Goal: Task Accomplishment & Management: Use online tool/utility

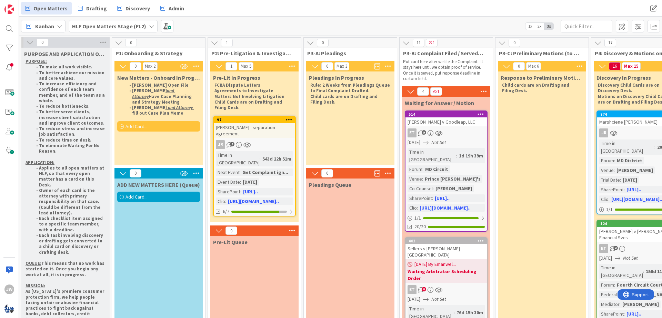
click at [140, 197] on span "Add Card..." at bounding box center [137, 196] width 22 height 6
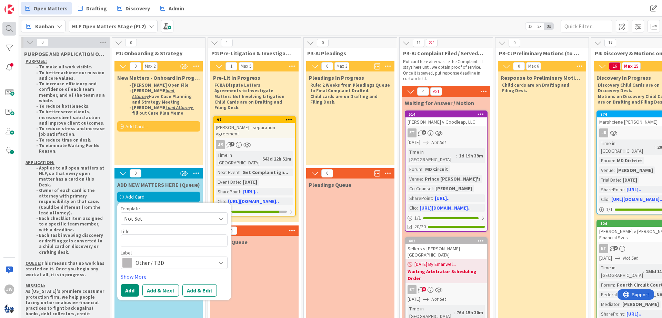
click at [15, 32] on div at bounding box center [9, 29] width 14 height 14
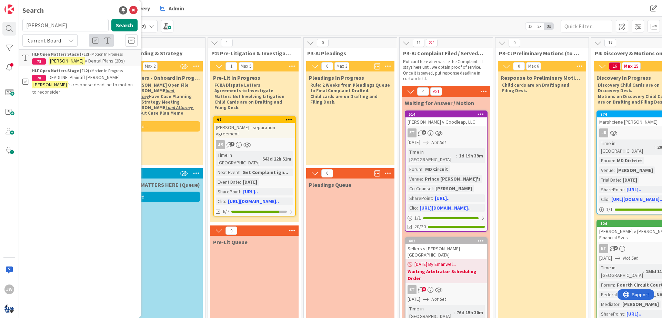
click at [59, 26] on input "[PERSON_NAME]" at bounding box center [65, 25] width 86 height 12
type input "[PERSON_NAME]"
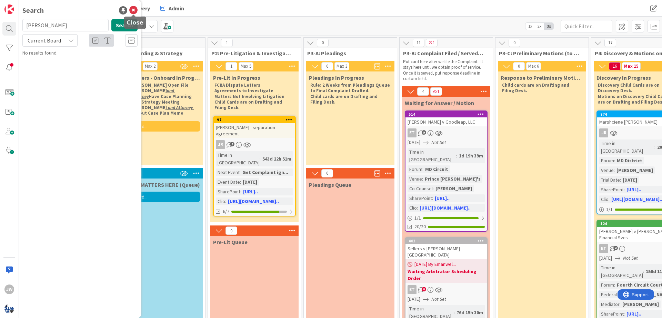
click at [130, 8] on icon at bounding box center [133, 10] width 8 height 8
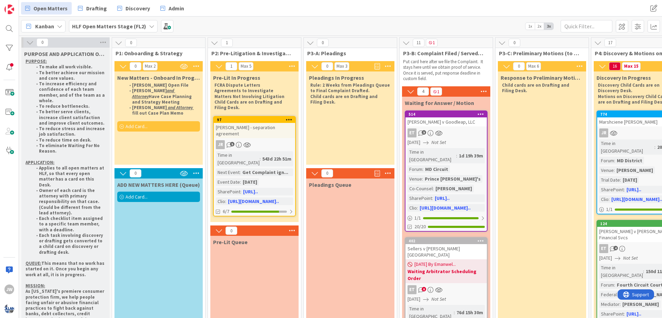
click at [141, 196] on span "Add Card..." at bounding box center [137, 196] width 22 height 6
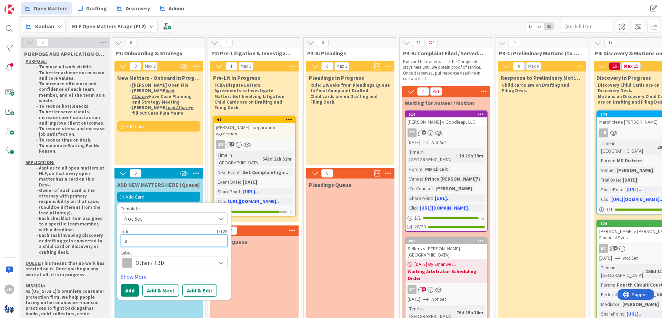
type textarea "x"
type textarea "a"
type textarea "x"
type textarea "a="
type textarea "x"
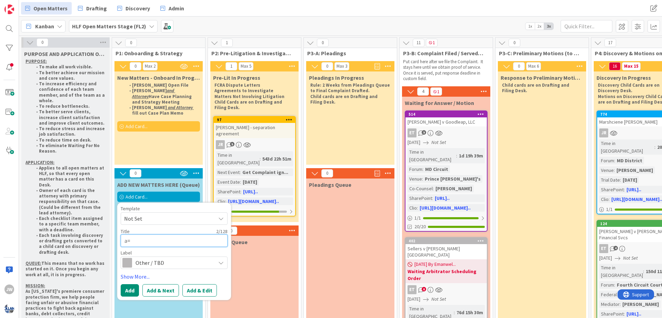
type textarea "a"
type textarea "x"
type textarea "s"
type textarea "x"
type textarea "S"
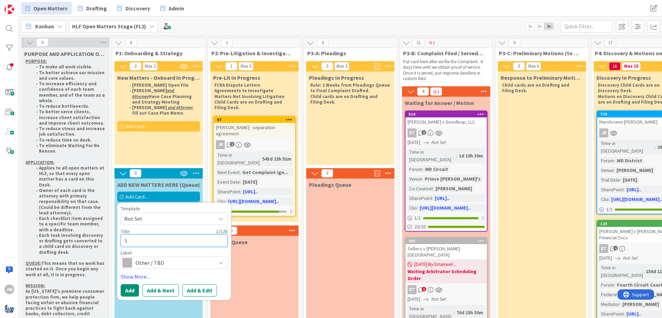
type textarea "x"
type textarea "Sh"
type textarea "x"
type textarea "Sha"
type textarea "x"
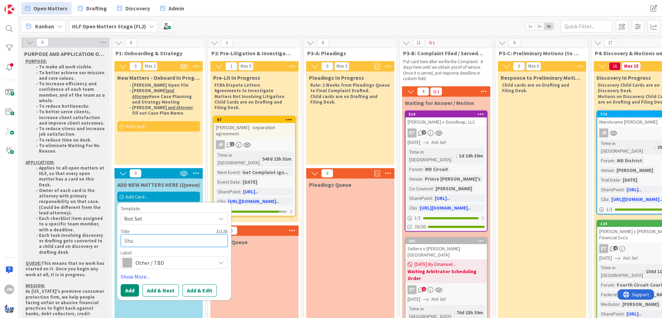
type textarea "Shan"
type textarea "x"
type textarea "[PERSON_NAME]"
type textarea "x"
type textarea "Shan"
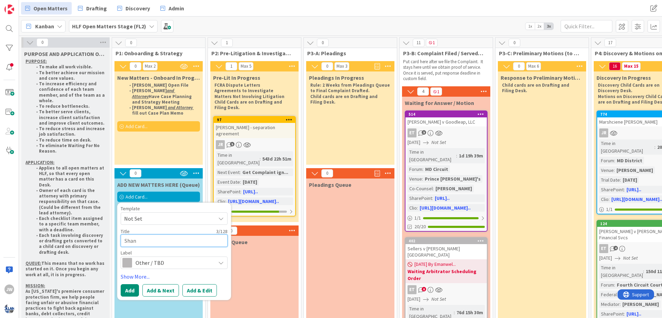
type textarea "x"
type textarea "Sha"
type textarea "x"
type textarea "Sham"
type textarea "x"
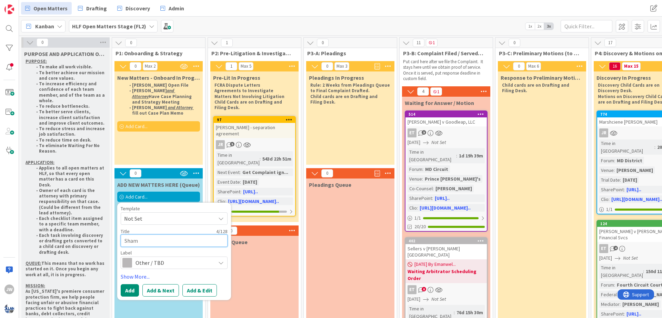
type textarea "[PERSON_NAME]"
type textarea "x"
type textarea "[PERSON_NAME]"
type textarea "x"
type textarea "[PERSON_NAME]"
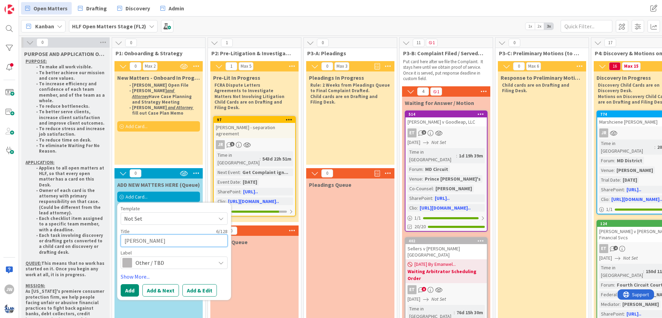
type textarea "x"
type textarea "[PERSON_NAME] F"
type textarea "x"
type textarea "[PERSON_NAME] Fr"
type textarea "x"
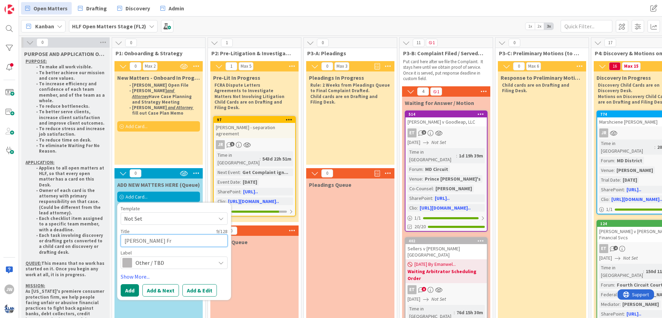
type textarea "[PERSON_NAME] Fra"
type textarea "x"
type textarea "[PERSON_NAME]"
type textarea "x"
type textarea "[PERSON_NAME]"
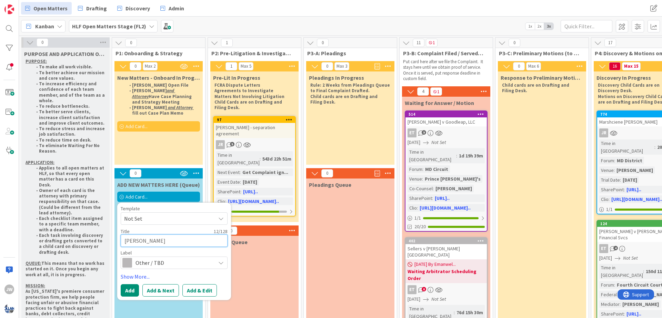
type textarea "x"
type textarea "[PERSON_NAME]"
type textarea "x"
type textarea "[PERSON_NAME]"
type textarea "x"
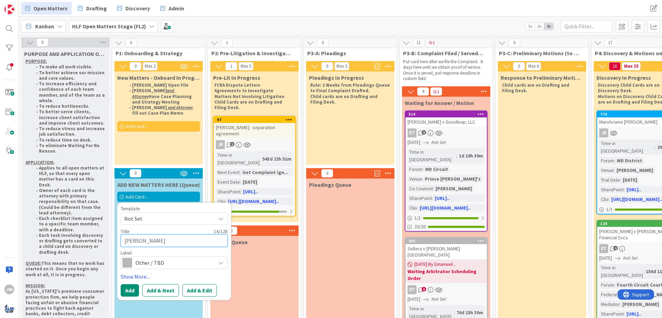
type textarea "[PERSON_NAME]"
type textarea "x"
type textarea "[PERSON_NAME],"
type textarea "x"
type textarea "[PERSON_NAME],"
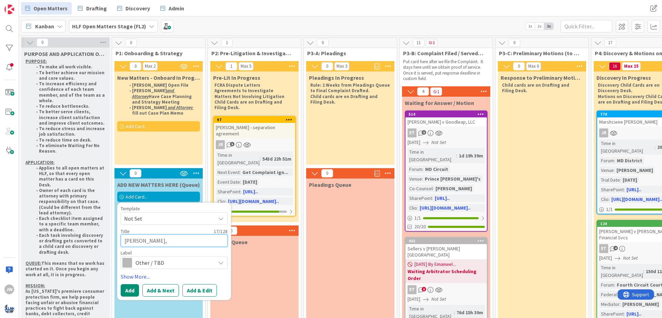
click at [171, 238] on textarea "[PERSON_NAME]," at bounding box center [174, 240] width 107 height 12
type textarea "x"
type textarea "[PERSON_NAME], D"
type textarea "x"
type textarea "[PERSON_NAME], De"
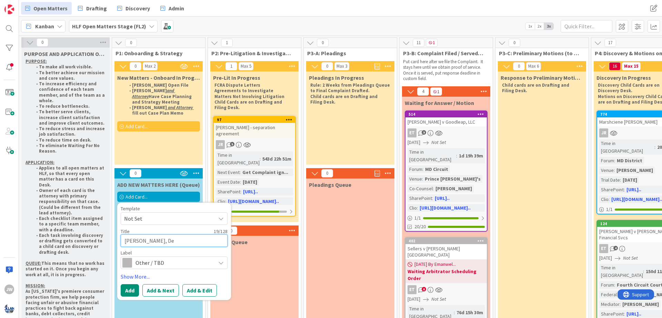
type textarea "x"
type textarea "[PERSON_NAME], Dev"
type textarea "x"
type textarea "[PERSON_NAME], Devo"
type textarea "x"
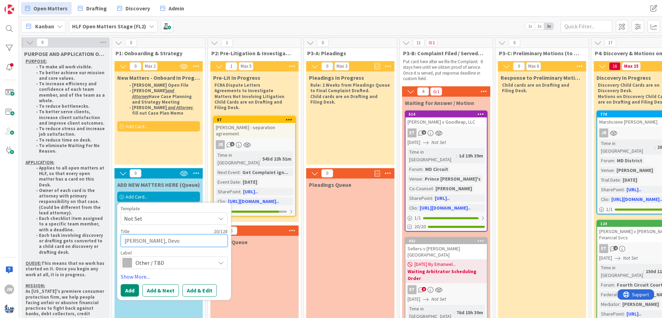
type textarea "[PERSON_NAME], [GEOGRAPHIC_DATA]"
type textarea "x"
type textarea "[PERSON_NAME], [GEOGRAPHIC_DATA]"
type textarea "x"
type textarea "[PERSON_NAME], [GEOGRAPHIC_DATA][PERSON_NAME]"
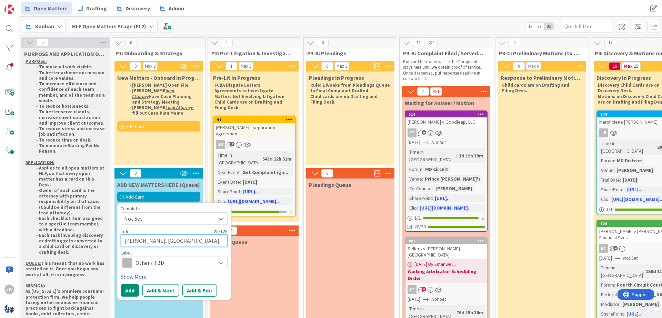
type textarea "x"
type textarea "[PERSON_NAME], [GEOGRAPHIC_DATA][PERSON_NAME]"
type textarea "x"
type textarea "[PERSON_NAME], [GEOGRAPHIC_DATA][PERSON_NAME]"
type textarea "x"
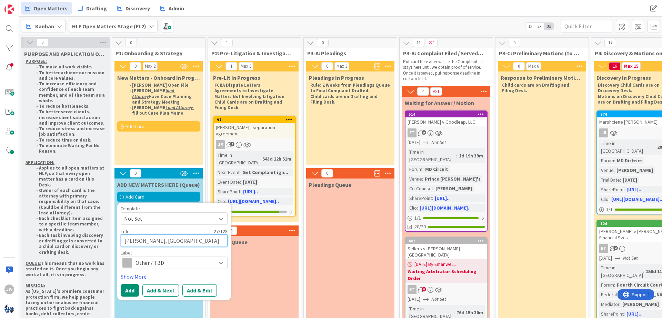
type textarea "[PERSON_NAME], [PERSON_NAME]"
type textarea "x"
type textarea "[PERSON_NAME], [GEOGRAPHIC_DATA][PERSON_NAME]"
type textarea "x"
type textarea "[PERSON_NAME], [GEOGRAPHIC_DATA][PERSON_NAME]"
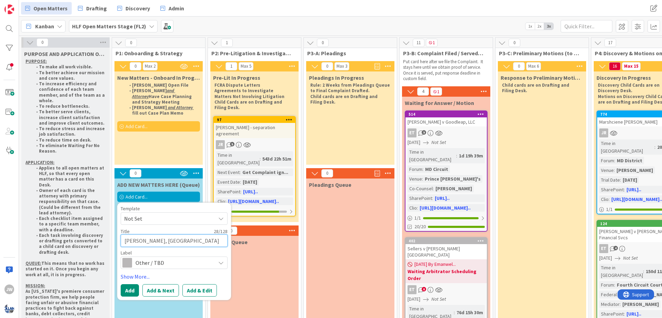
type textarea "x"
type textarea "[PERSON_NAME], [GEOGRAPHIC_DATA][PERSON_NAME]"
type textarea "x"
type textarea "[PERSON_NAME], [GEOGRAPHIC_DATA][PERSON_NAME]"
type textarea "x"
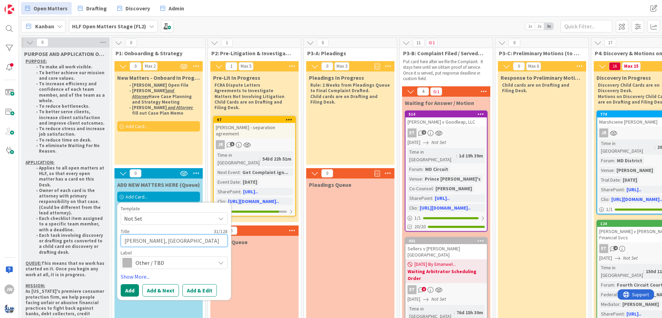
type textarea "[PERSON_NAME], [PERSON_NAME] v"
type textarea "x"
type textarea "[PERSON_NAME], [PERSON_NAME] v"
type textarea "x"
type textarea "[PERSON_NAME], [PERSON_NAME] v C"
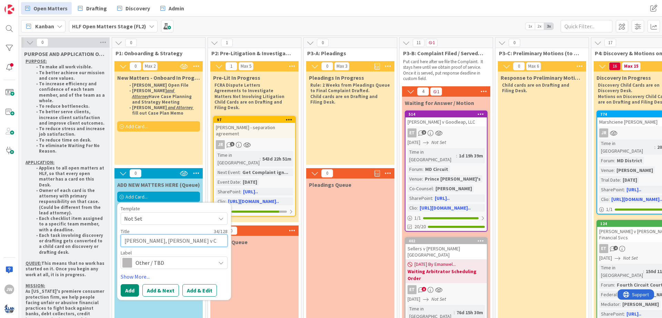
type textarea "x"
type textarea "[PERSON_NAME], [PERSON_NAME] v Cl"
type textarea "x"
type textarea "[PERSON_NAME], [PERSON_NAME] v Cle"
type textarea "x"
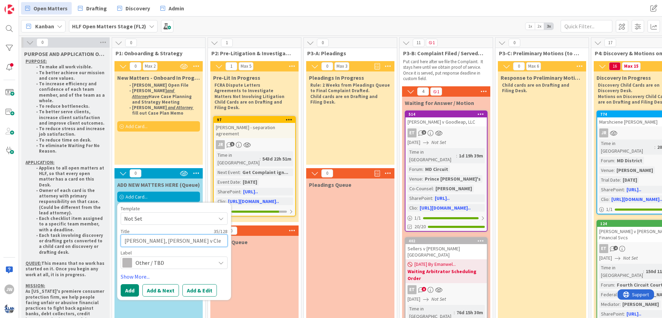
type textarea "[PERSON_NAME], [PERSON_NAME] v [PERSON_NAME]"
type textarea "x"
type textarea "[PERSON_NAME], [PERSON_NAME] v [PERSON_NAME]"
type textarea "x"
type textarea "[PERSON_NAME], [PERSON_NAME] v [PERSON_NAME] A"
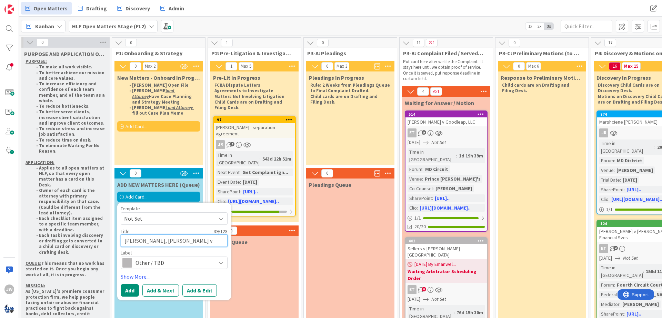
type textarea "x"
type textarea "[PERSON_NAME], [PERSON_NAME] v [PERSON_NAME] Ai"
type textarea "x"
type textarea "[PERSON_NAME], [PERSON_NAME] v [PERSON_NAME] Ai I"
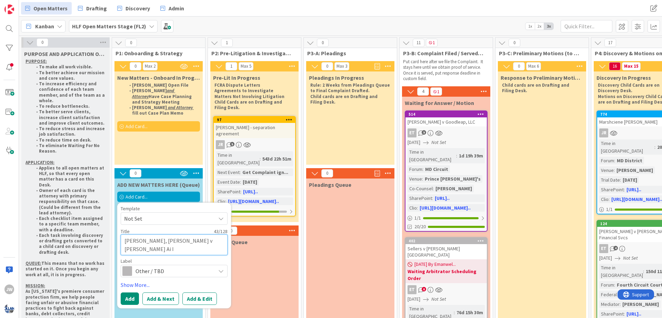
type textarea "x"
type textarea "[PERSON_NAME], [PERSON_NAME] v [PERSON_NAME] Ai In"
type textarea "x"
type textarea "[PERSON_NAME], [PERSON_NAME] v [PERSON_NAME] Ai Inc"
click at [195, 301] on button "Add & Edit" at bounding box center [199, 298] width 34 height 12
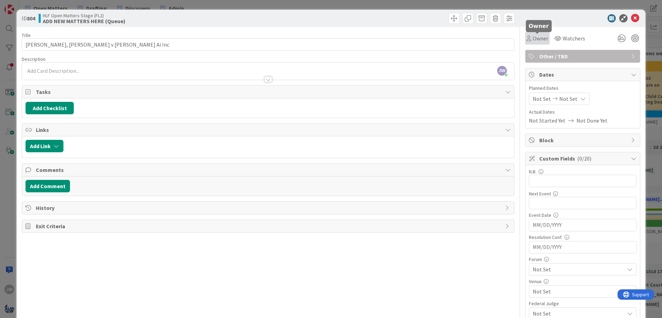
click at [530, 41] on div "Owner" at bounding box center [538, 38] width 22 height 8
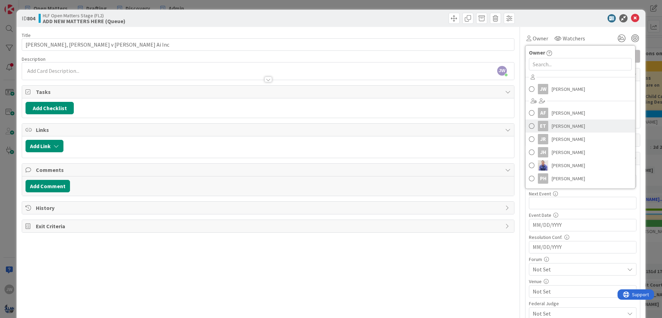
click at [547, 120] on link "ET [PERSON_NAME]" at bounding box center [581, 125] width 110 height 13
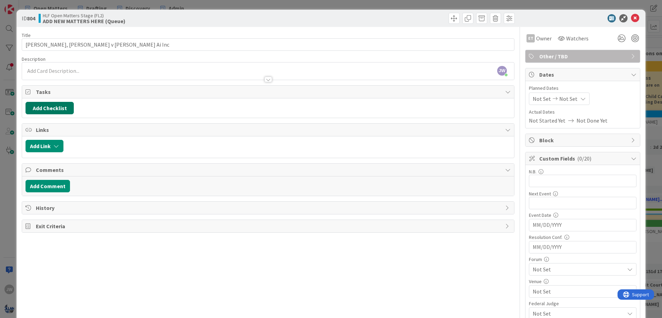
click at [40, 108] on button "Add Checklist" at bounding box center [50, 108] width 48 height 12
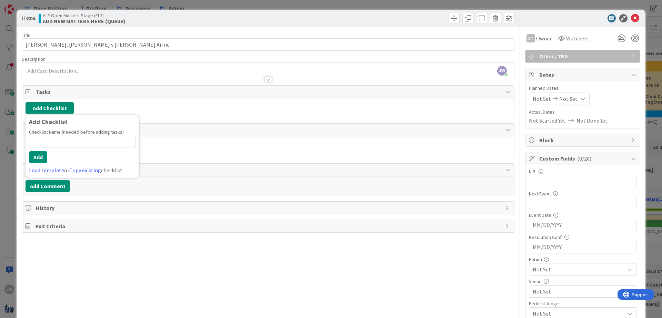
click at [40, 108] on button "Add Checklist" at bounding box center [50, 108] width 48 height 12
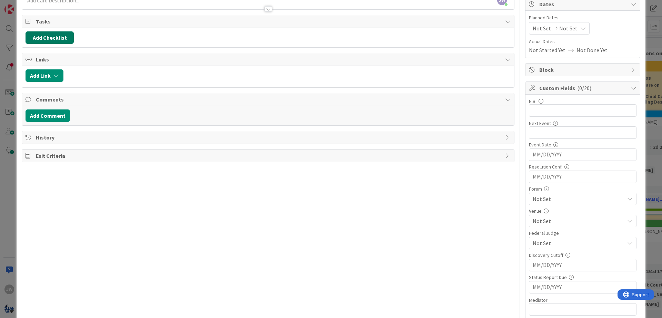
scroll to position [83, 0]
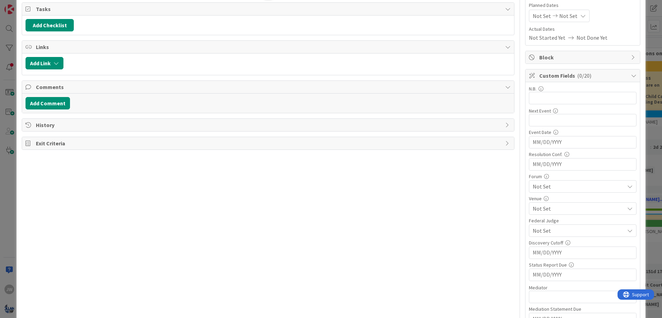
click at [541, 211] on span "Not Set" at bounding box center [579, 208] width 92 height 8
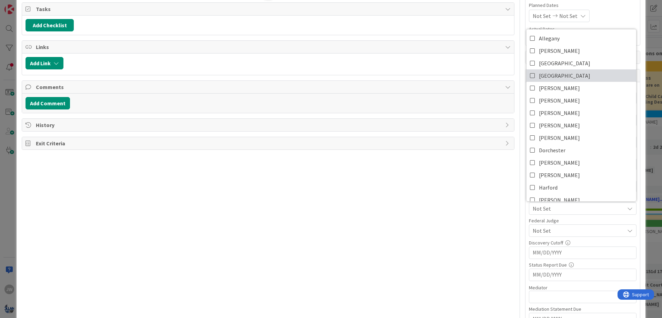
click at [566, 69] on link "[GEOGRAPHIC_DATA]" at bounding box center [582, 75] width 110 height 12
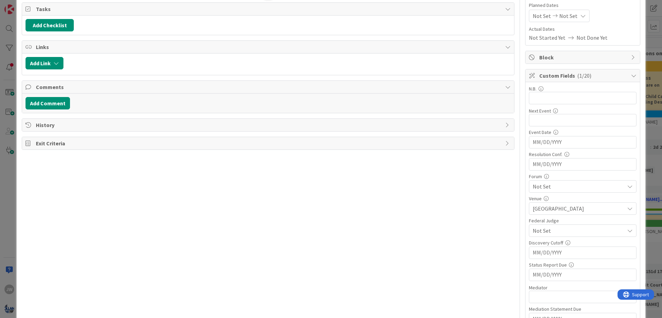
click at [550, 183] on span "Not Set" at bounding box center [579, 186] width 92 height 8
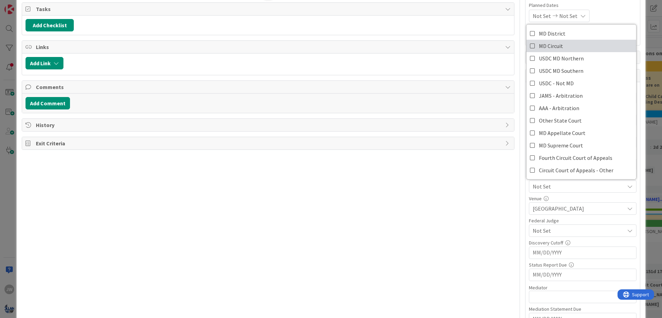
click at [566, 45] on link "MD Circuit" at bounding box center [582, 46] width 110 height 12
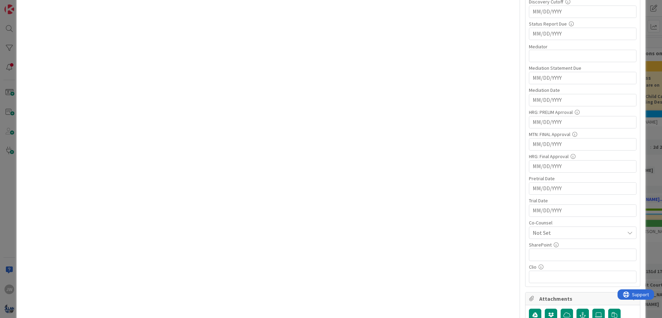
scroll to position [331, 0]
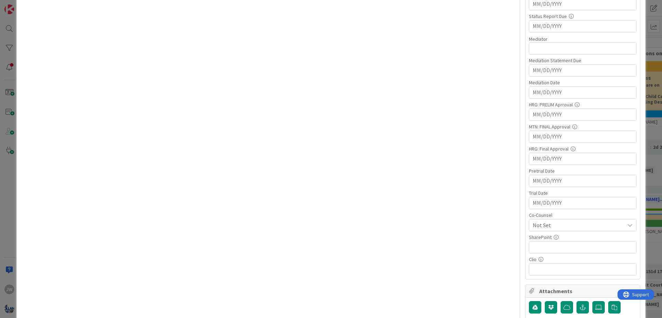
click at [537, 226] on span "Not Set" at bounding box center [579, 225] width 92 height 8
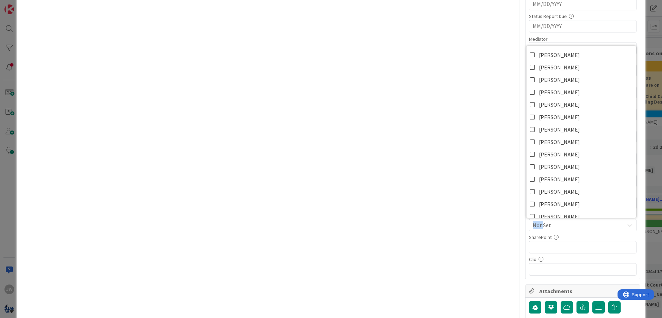
click at [537, 226] on span "Not Set" at bounding box center [579, 225] width 92 height 8
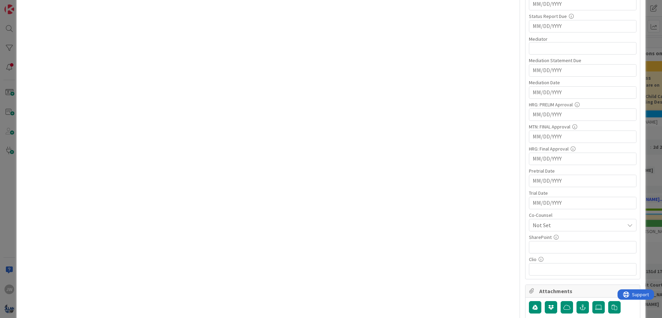
click at [524, 225] on div "Title 44 / 128 [PERSON_NAME], [GEOGRAPHIC_DATA][PERSON_NAME] v [PERSON_NAME] Ai…" at bounding box center [331, 112] width 619 height 833
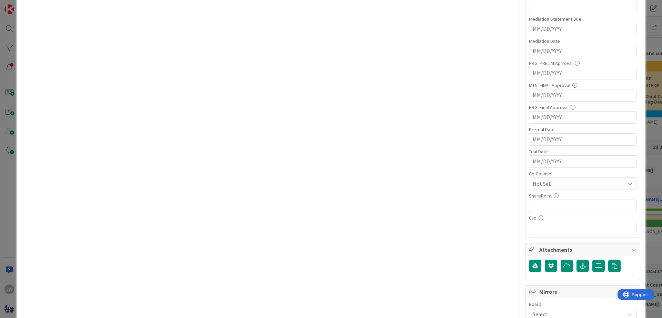
click at [550, 207] on input "text" at bounding box center [583, 205] width 108 height 12
paste input "[STREET_ADDRESS]"
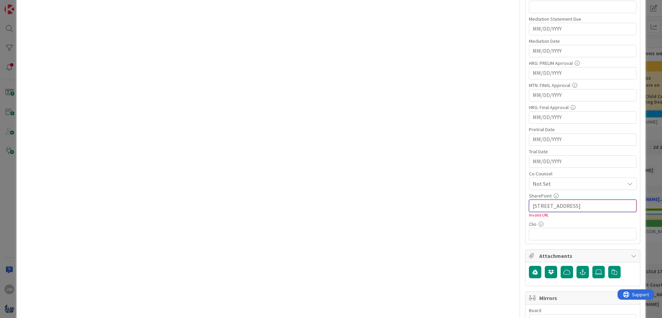
type input "[STREET_ADDRESS]"
click at [543, 197] on div "SharePoint" at bounding box center [583, 195] width 108 height 5
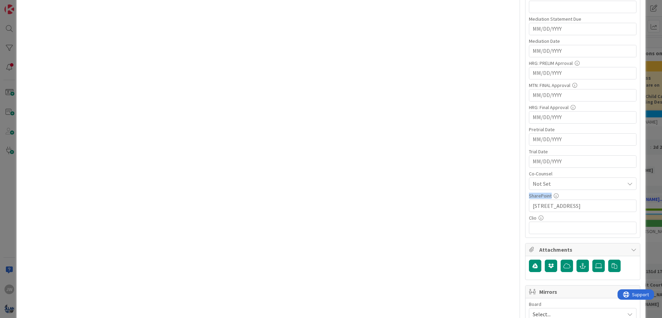
click at [543, 197] on div "SharePoint" at bounding box center [583, 195] width 108 height 5
click at [544, 206] on input "[STREET_ADDRESS]" at bounding box center [583, 205] width 108 height 12
paste input "[URL][DOMAIN_NAME]"
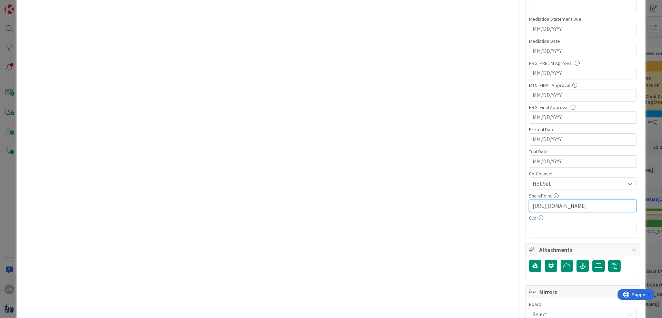
scroll to position [0, 179]
type input "[URL][DOMAIN_NAME]"
click at [569, 232] on input "text" at bounding box center [583, 227] width 108 height 12
paste input "[URL][DOMAIN_NAME]"
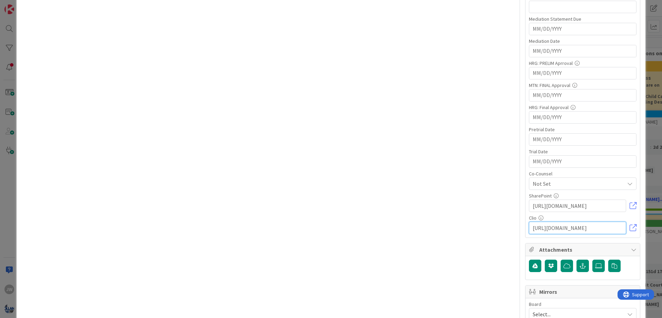
type input "[URL][DOMAIN_NAME]"
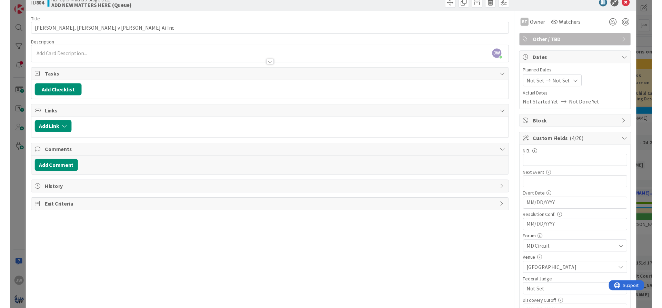
scroll to position [0, 0]
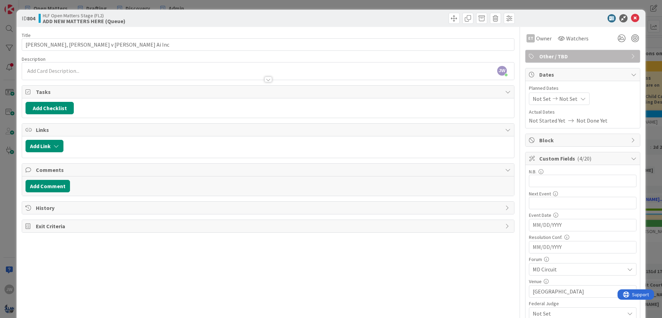
click at [566, 54] on span "Other / TBD" at bounding box center [583, 56] width 88 height 8
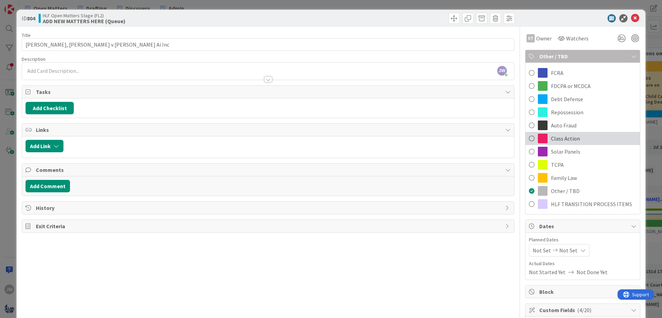
click at [578, 133] on div "Class Action" at bounding box center [583, 138] width 114 height 13
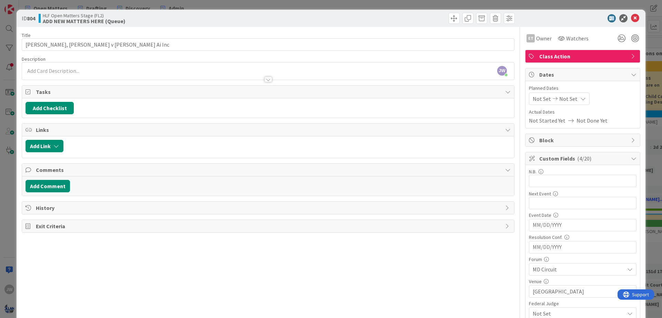
click at [229, 64] on div "[PERSON_NAME] [PERSON_NAME] just joined" at bounding box center [268, 70] width 492 height 17
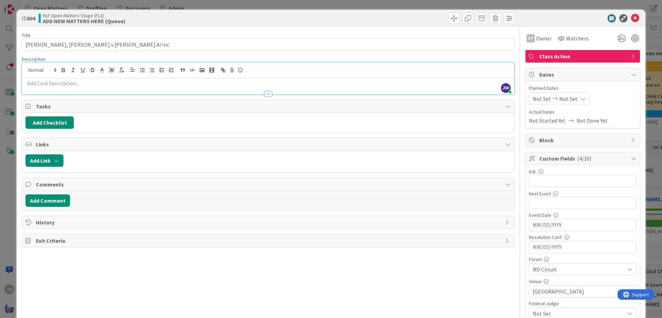
click at [186, 80] on p at bounding box center [268, 83] width 485 height 8
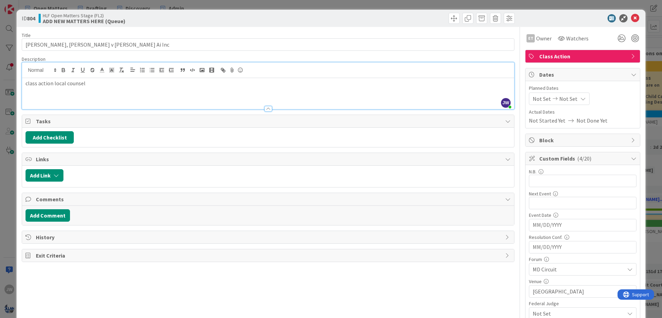
click at [637, 19] on icon at bounding box center [635, 18] width 8 height 8
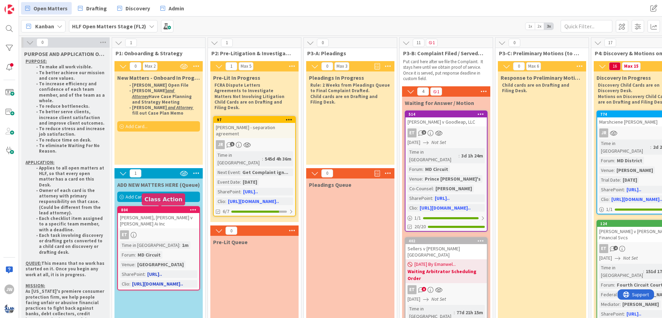
click at [164, 208] on div "804" at bounding box center [160, 209] width 78 height 5
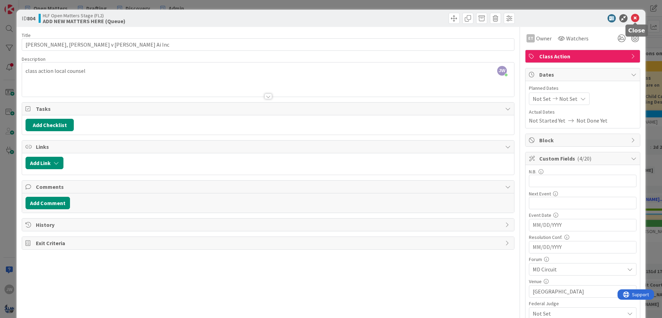
click at [635, 20] on icon at bounding box center [635, 18] width 8 height 8
